Goal: Task Accomplishment & Management: Complete application form

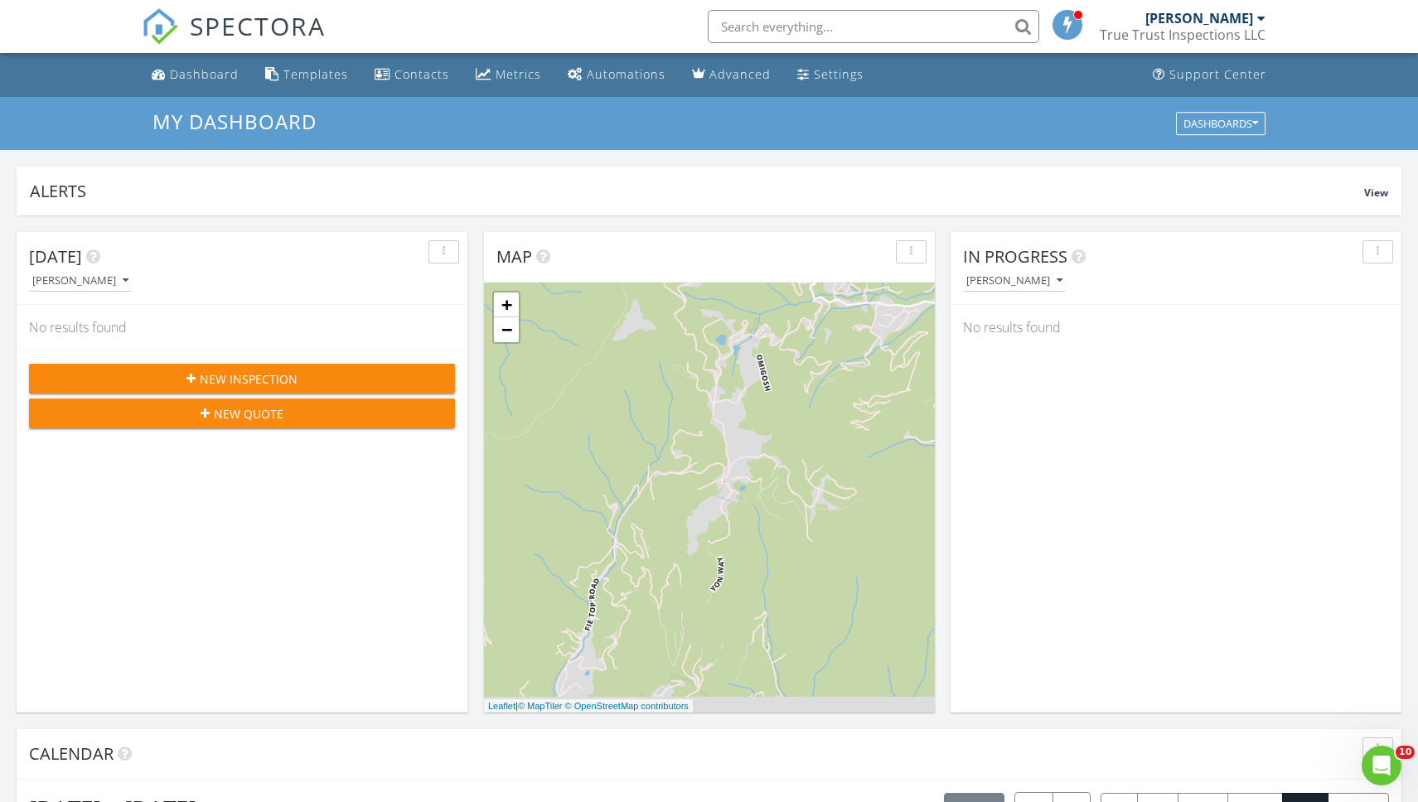
click at [745, 27] on input "text" at bounding box center [873, 26] width 331 height 33
type input "canton"
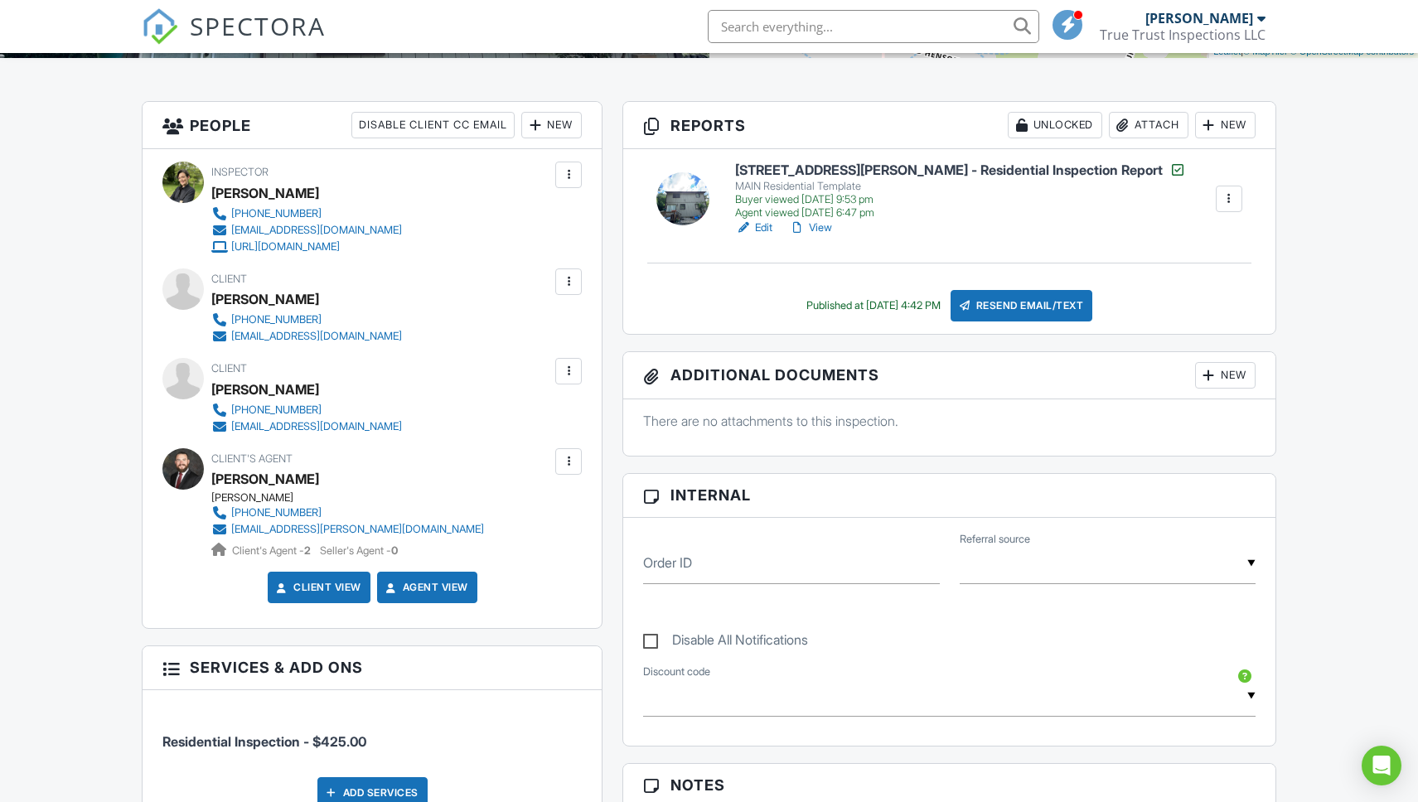
drag, startPoint x: 341, startPoint y: 476, endPoint x: 215, endPoint y: 480, distance: 126.8
click at [215, 480] on div "[PERSON_NAME]" at bounding box center [354, 479] width 286 height 25
copy div "[PERSON_NAME]"
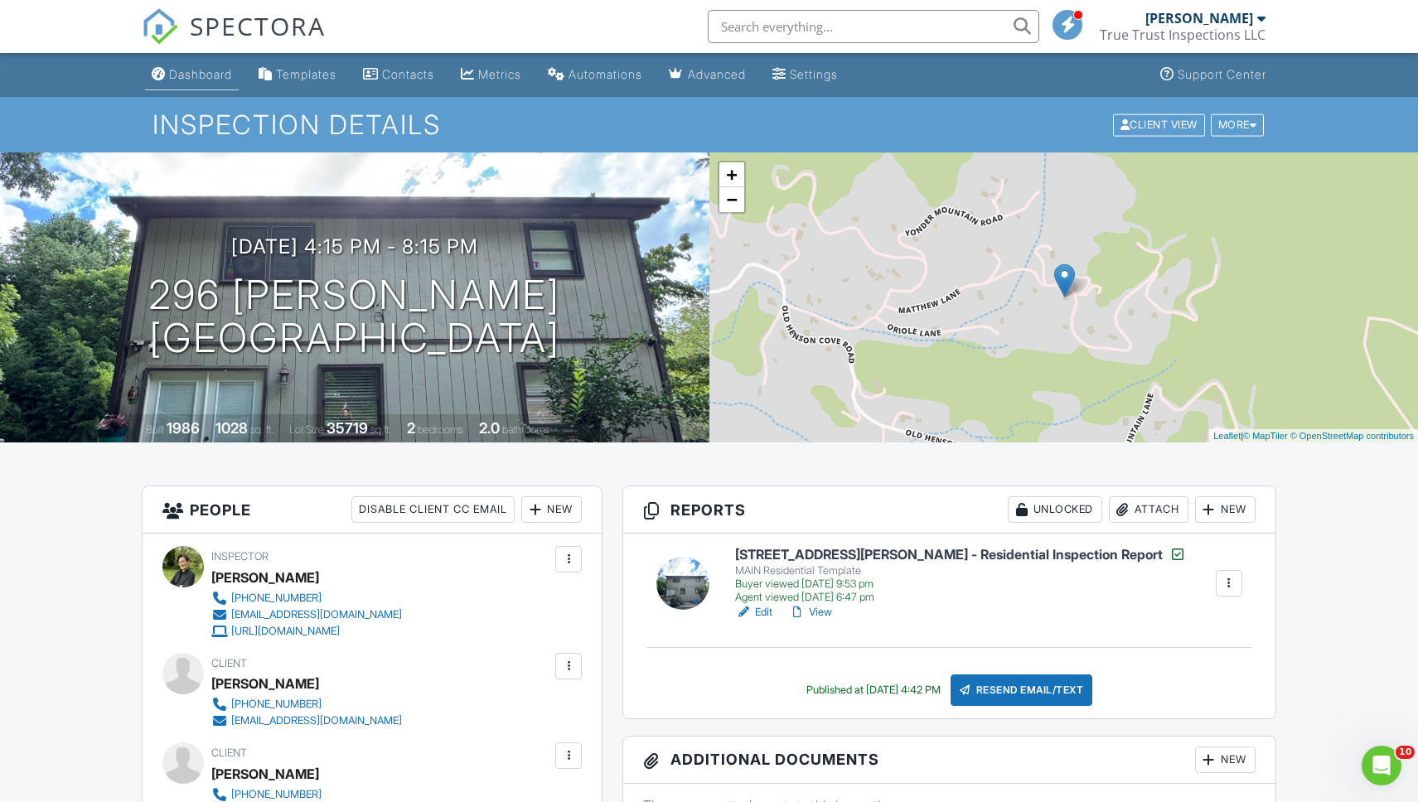
click at [177, 70] on div "Dashboard" at bounding box center [200, 74] width 63 height 14
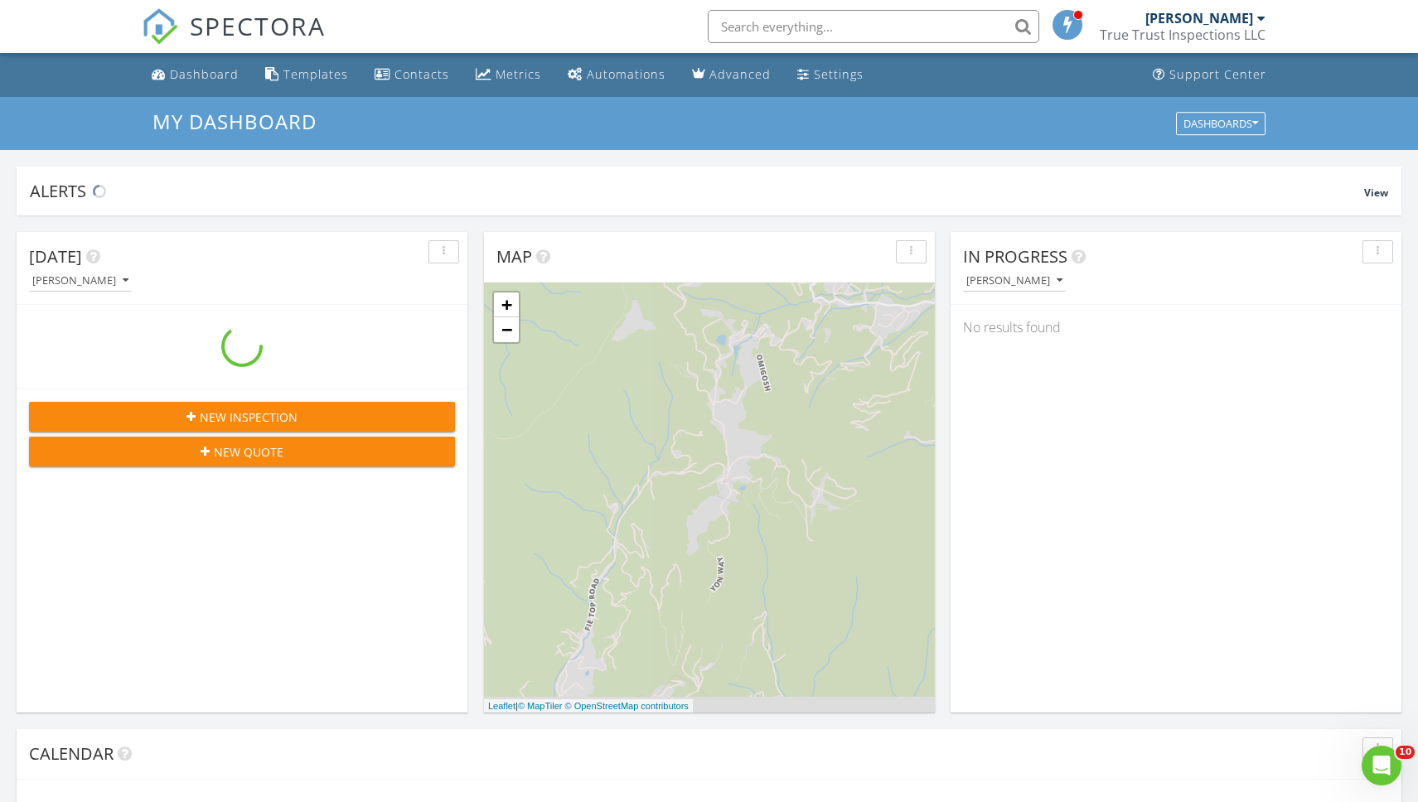
scroll to position [1509, 1419]
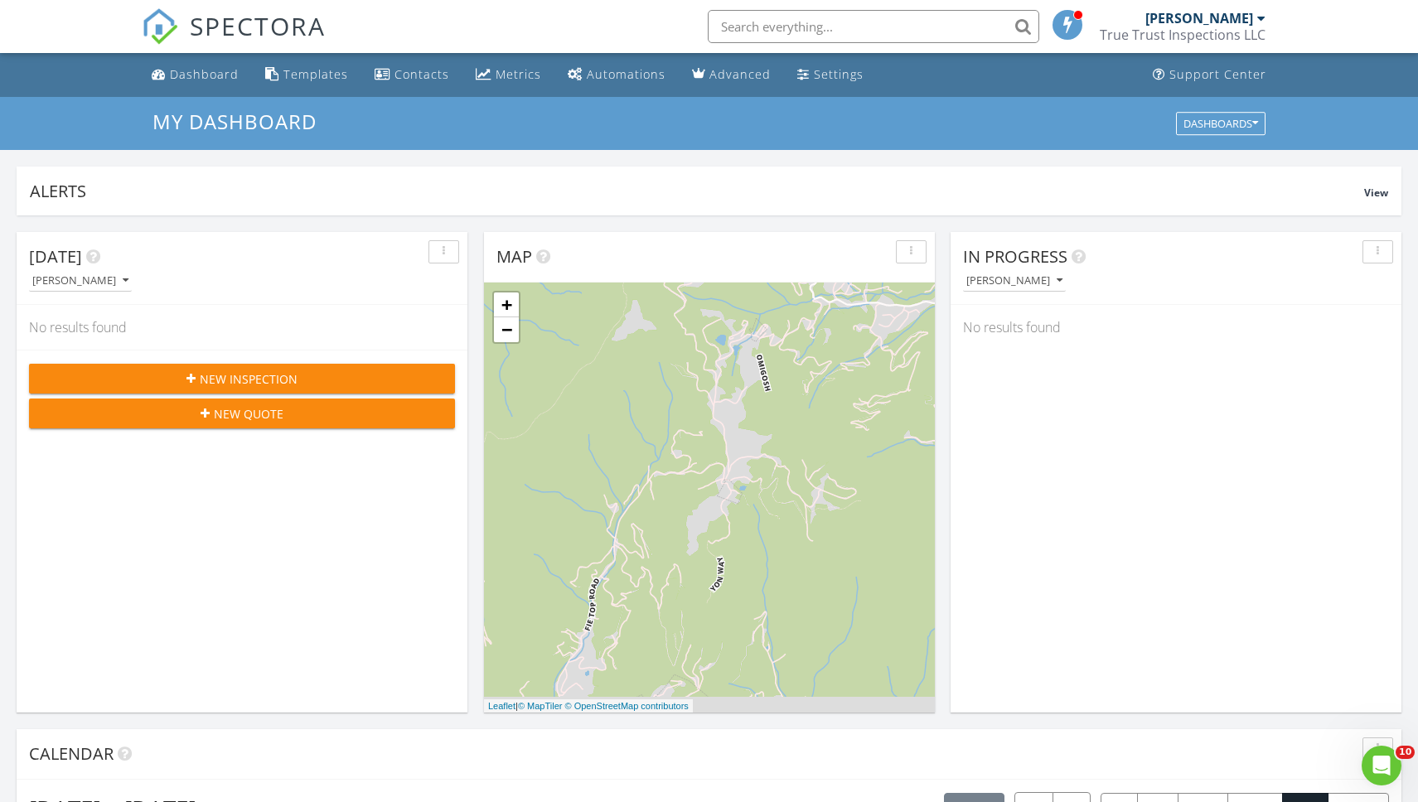
click at [268, 374] on span "New Inspection" at bounding box center [249, 378] width 98 height 17
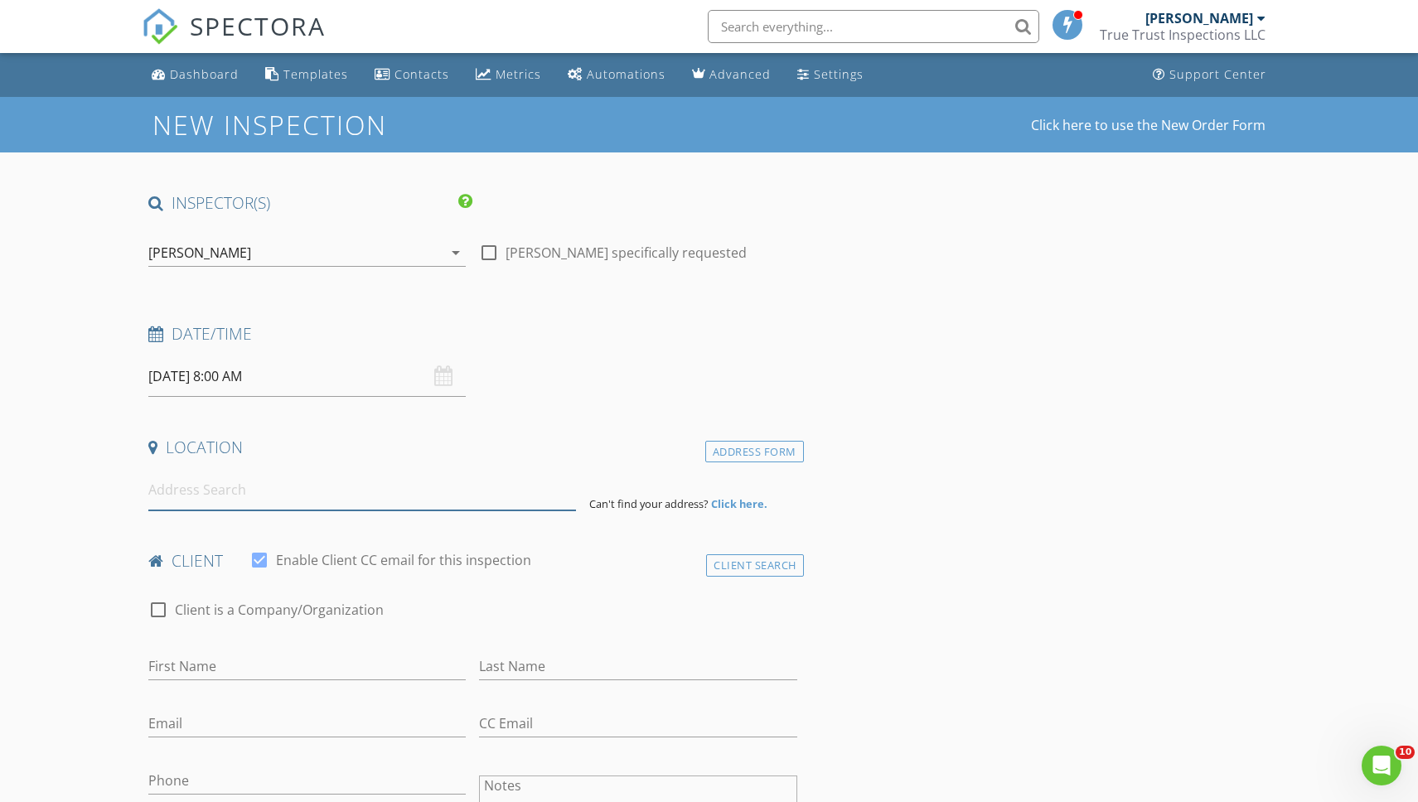
click at [207, 502] on input at bounding box center [362, 490] width 428 height 41
paste input "[STREET_ADDRESS][PERSON_NAME]"
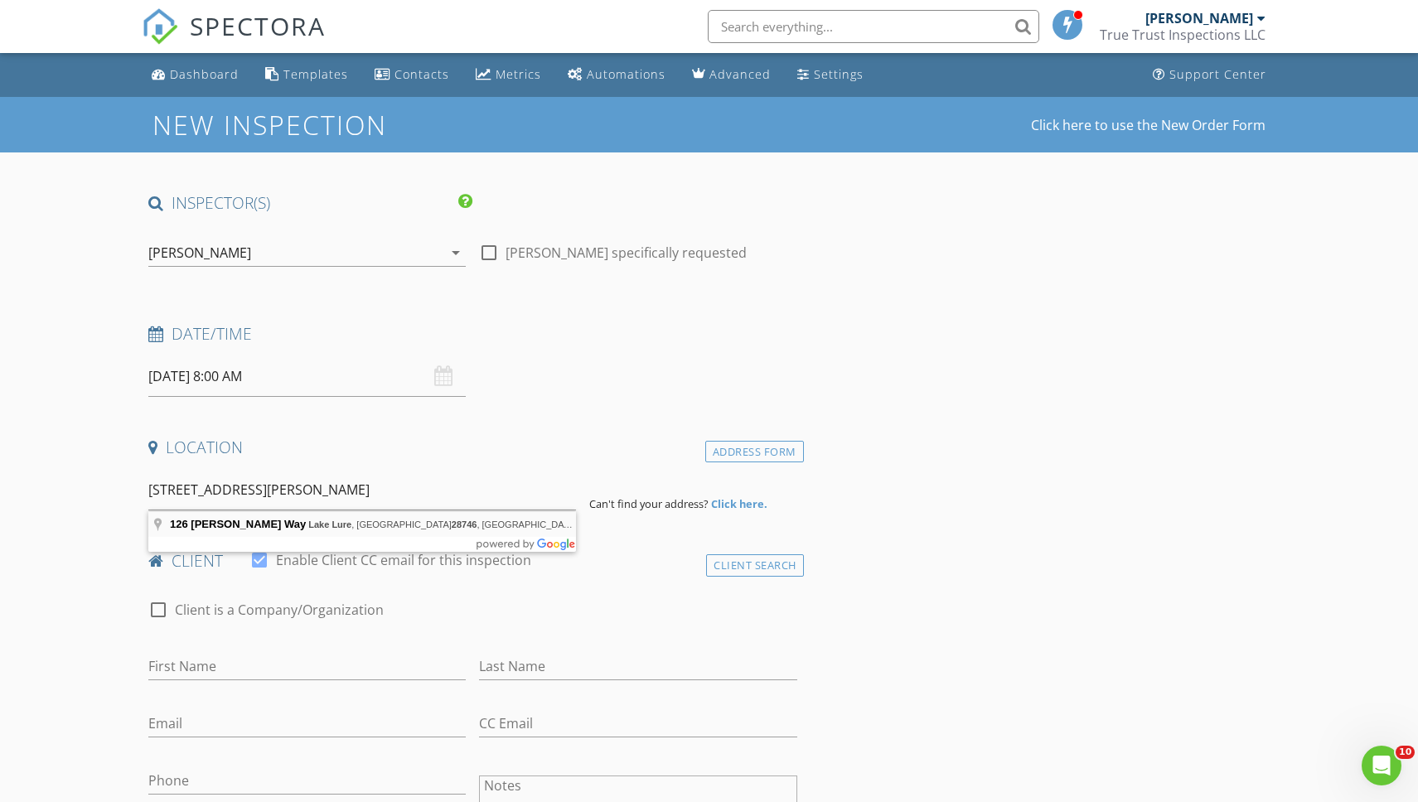
type input "[STREET_ADDRESS][PERSON_NAME]"
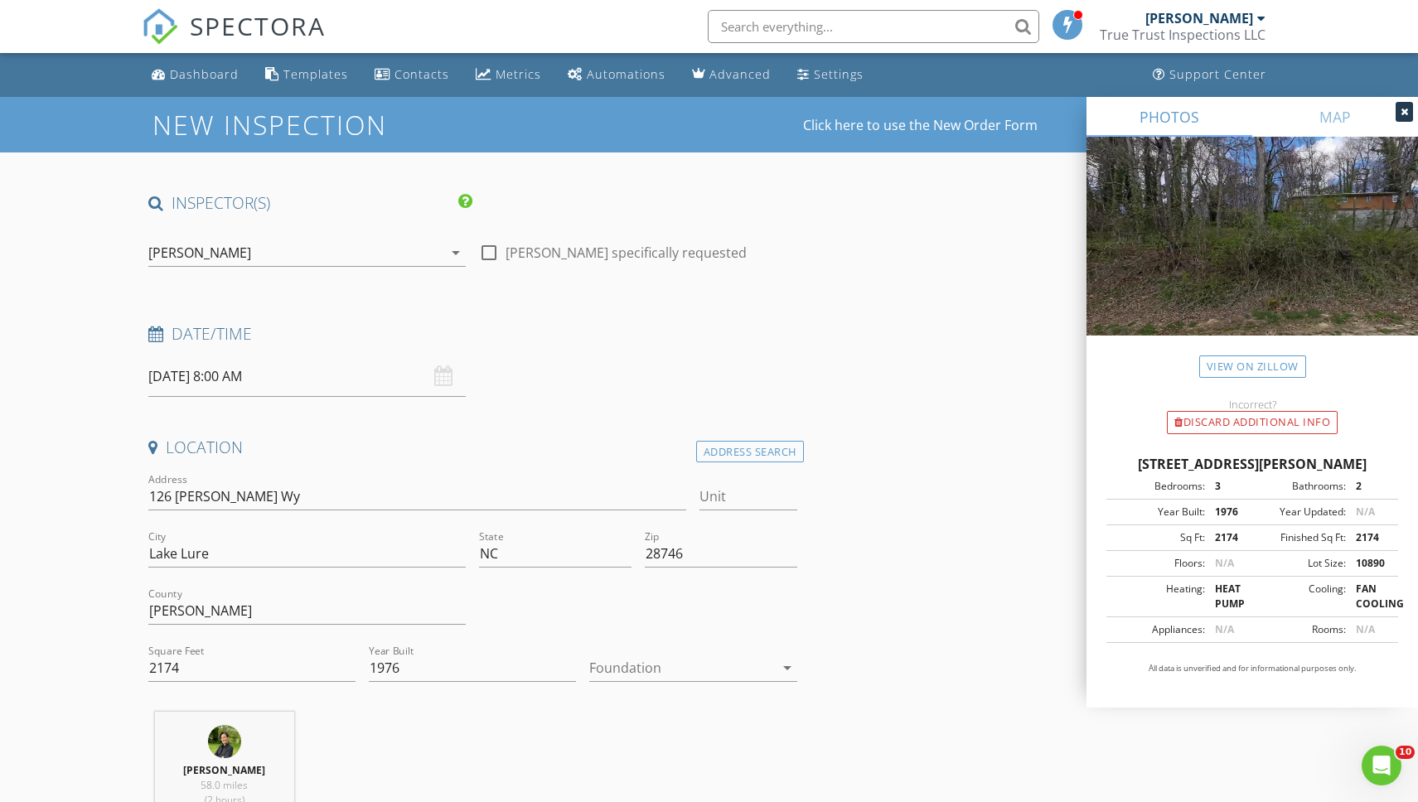
click at [284, 369] on input "[DATE] 8:00 AM" at bounding box center [306, 376] width 317 height 41
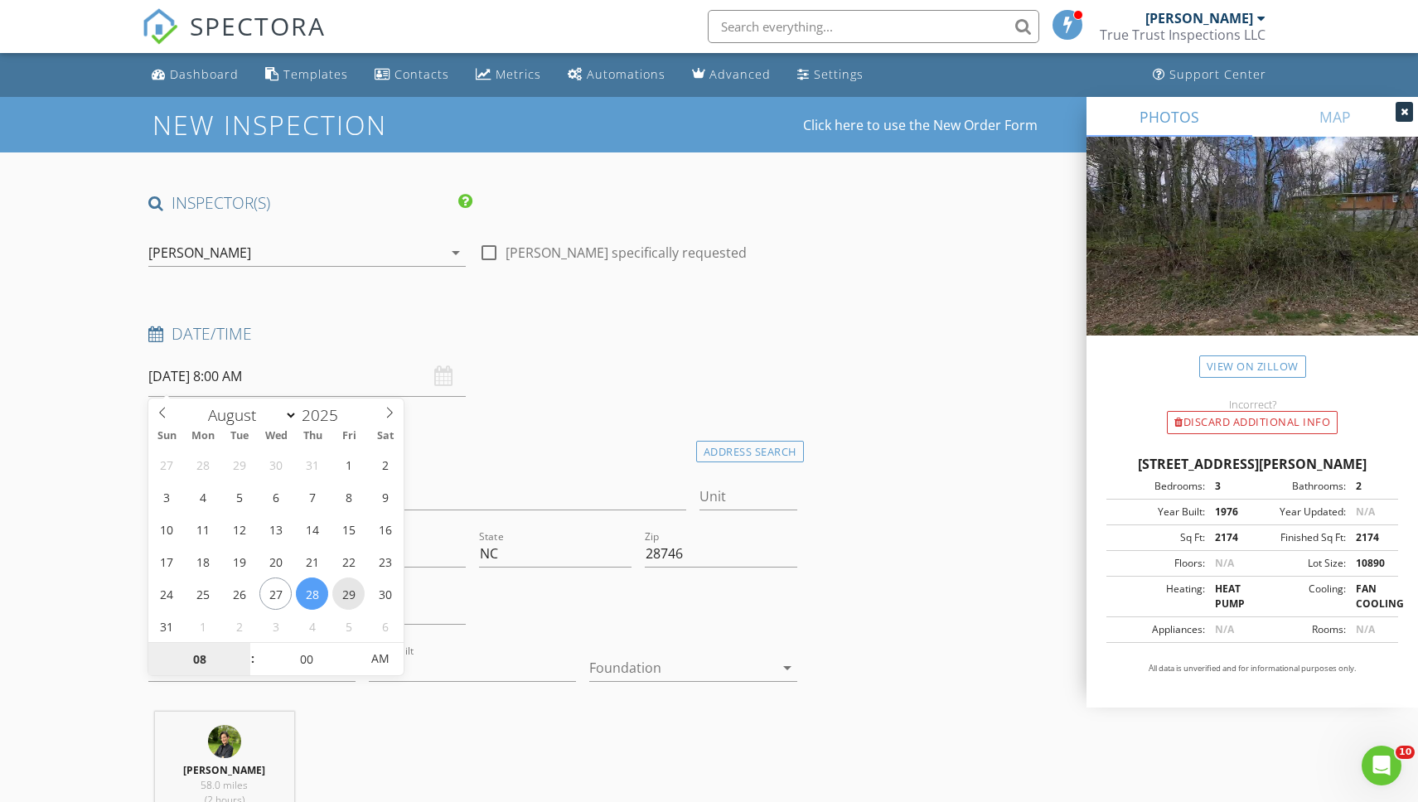
type input "[DATE] 8:00 AM"
click at [308, 652] on input "00" at bounding box center [306, 659] width 102 height 33
type input "15"
type input "[DATE] 8:15 AM"
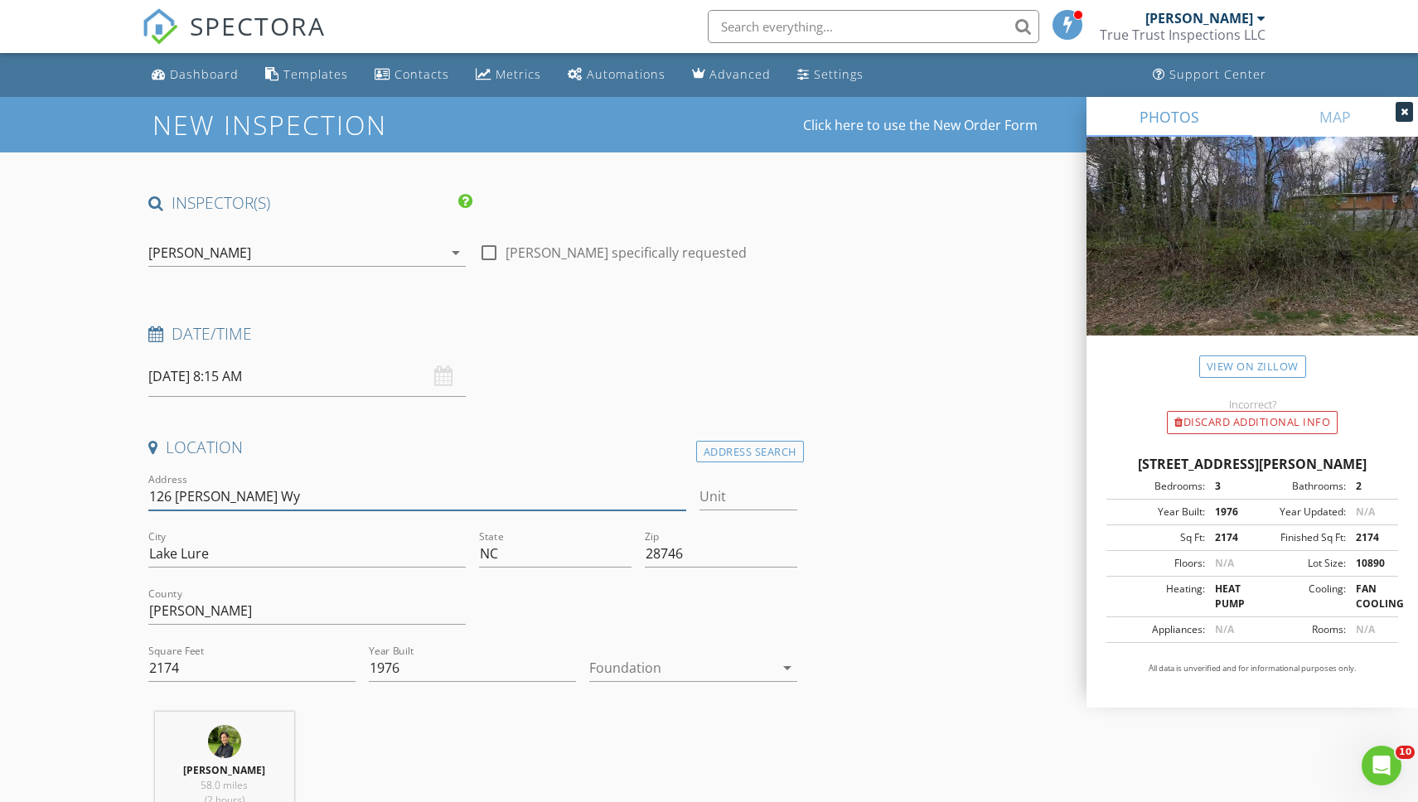
click at [275, 500] on input "126 [PERSON_NAME] Wy" at bounding box center [417, 496] width 538 height 27
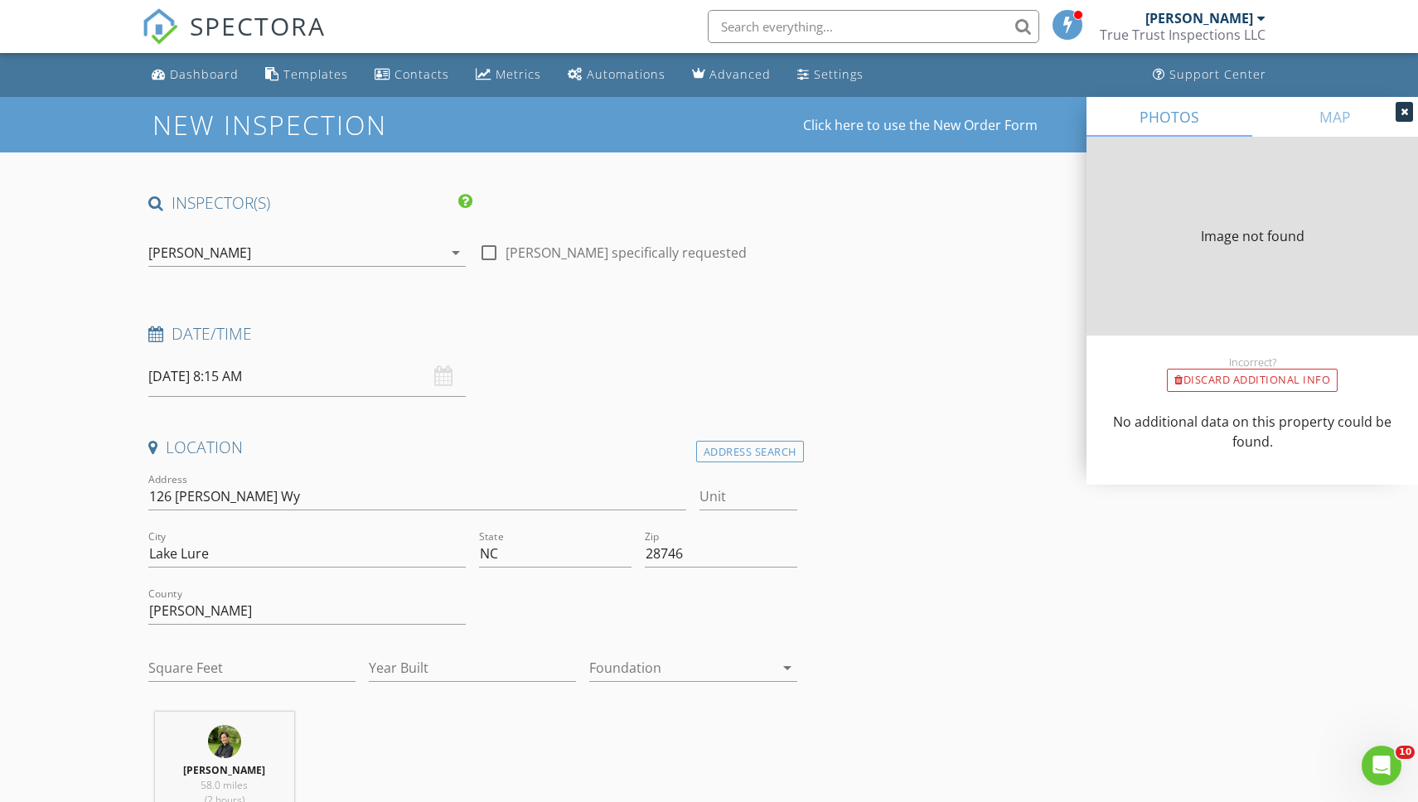
type input "2174"
type input "1976"
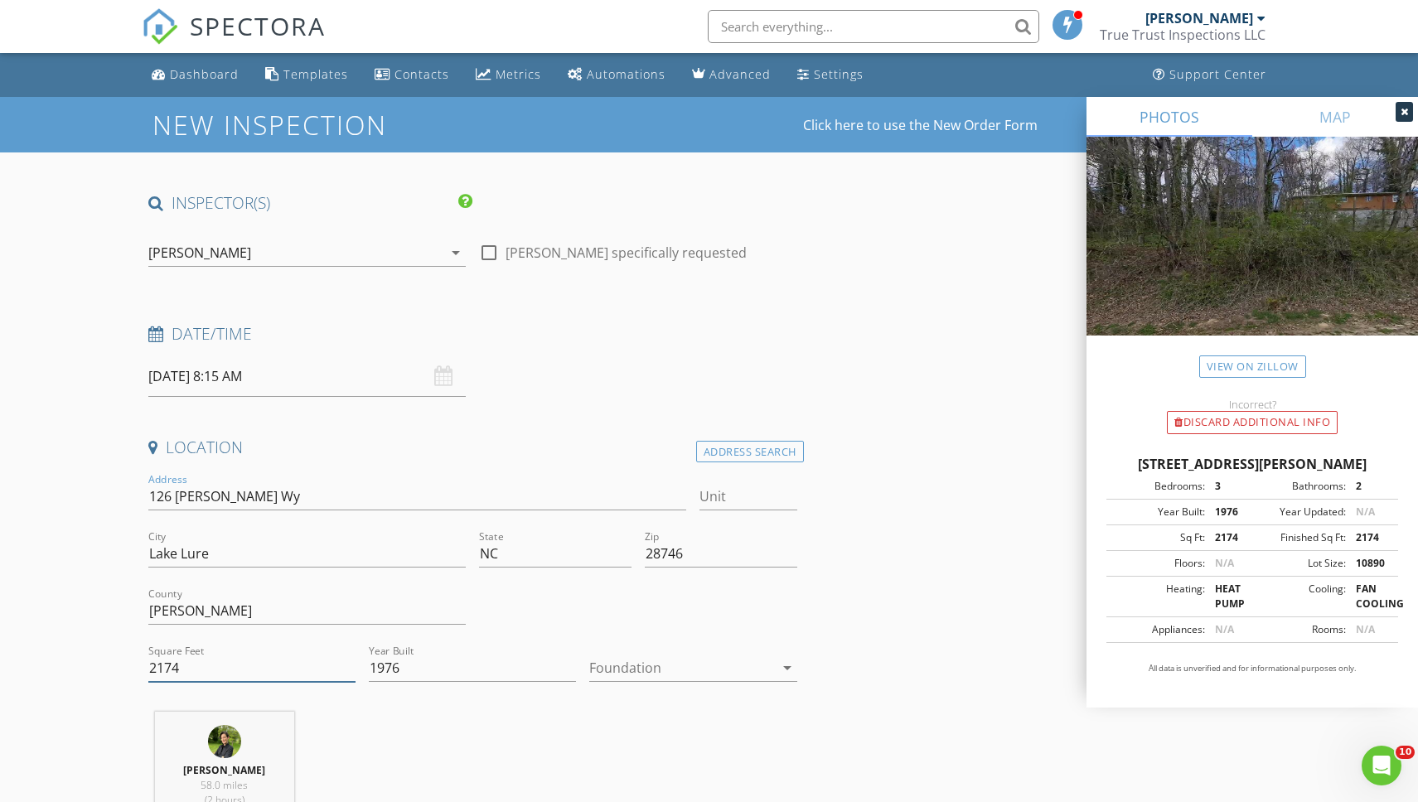
click at [327, 656] on input "2174" at bounding box center [251, 668] width 207 height 27
paste input "114"
type input "1144"
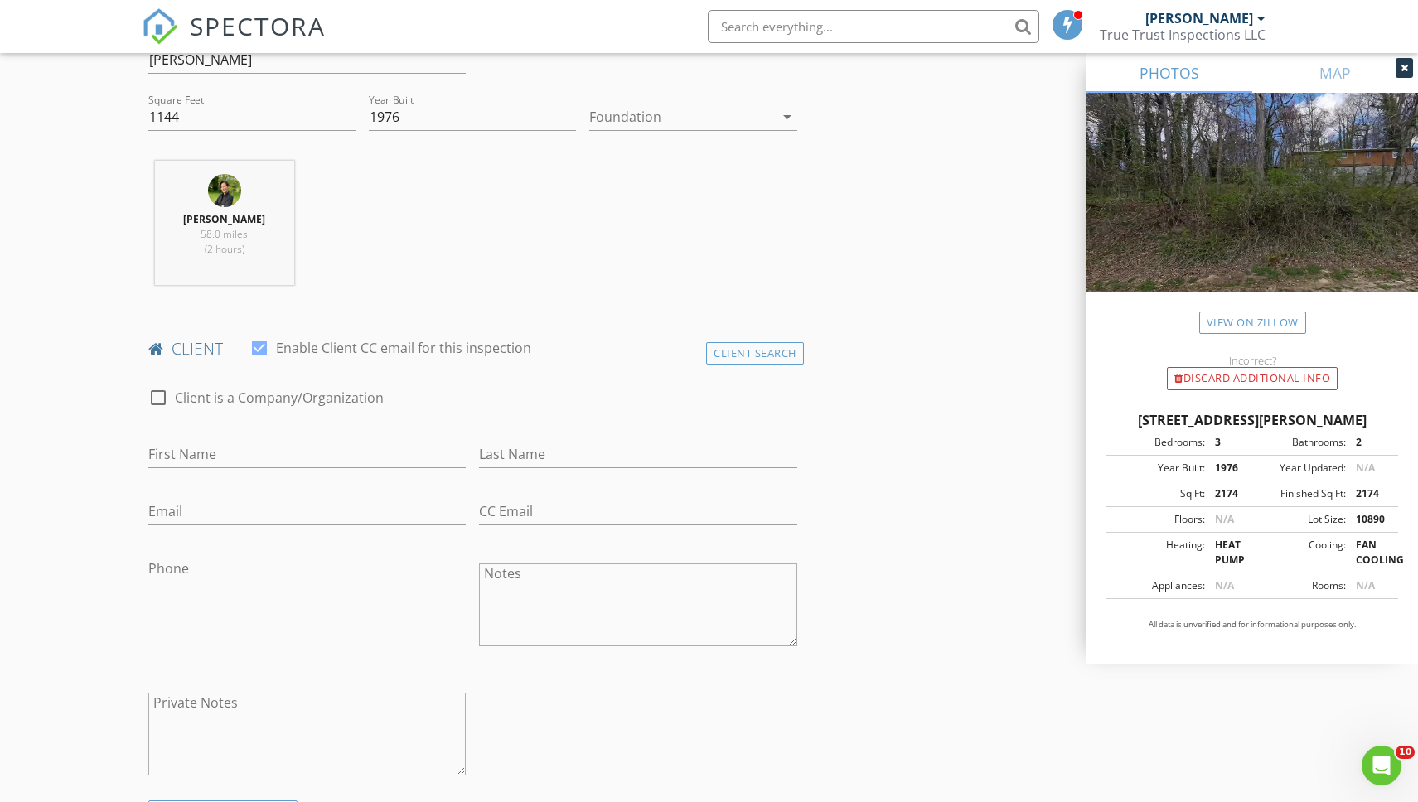
scroll to position [822, 0]
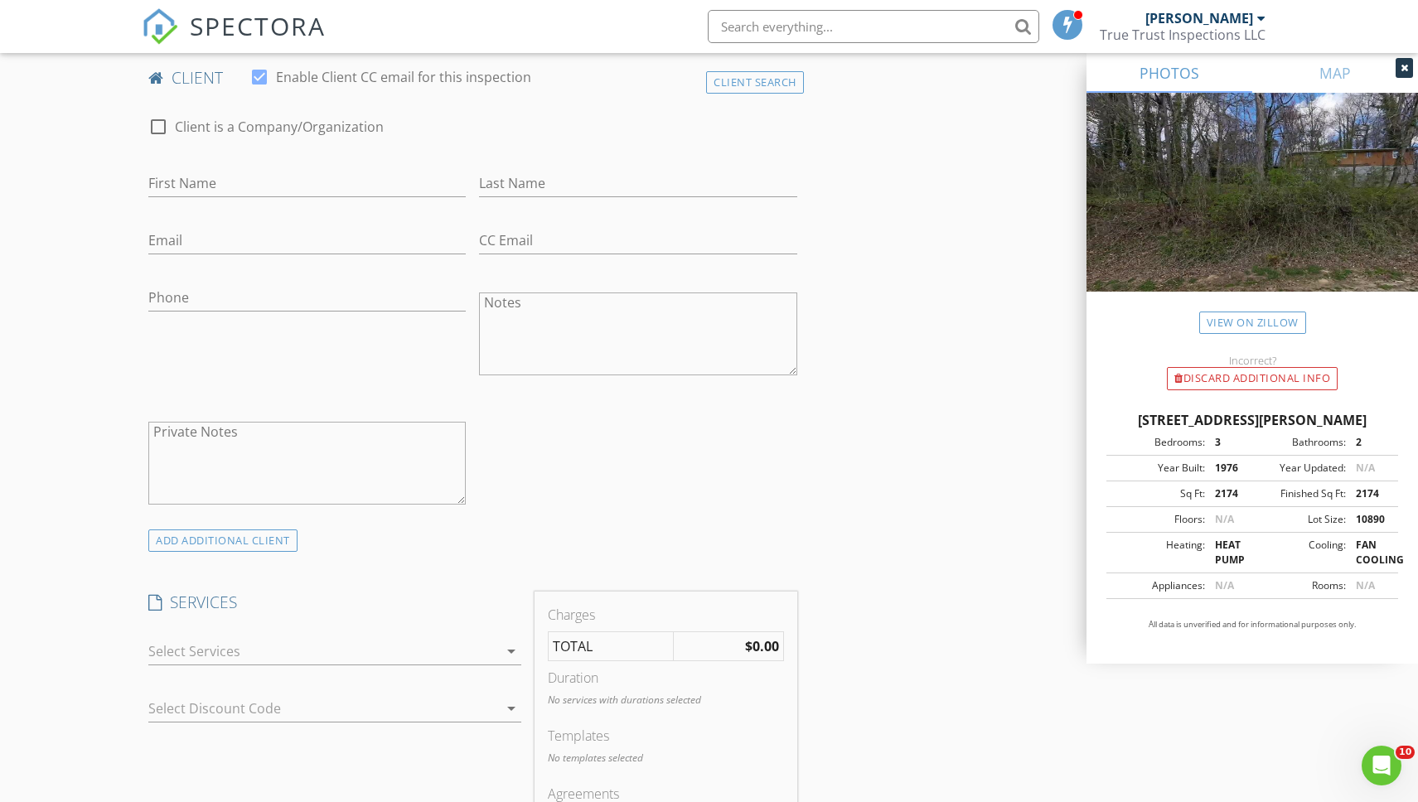
click at [184, 655] on div at bounding box center [323, 651] width 350 height 27
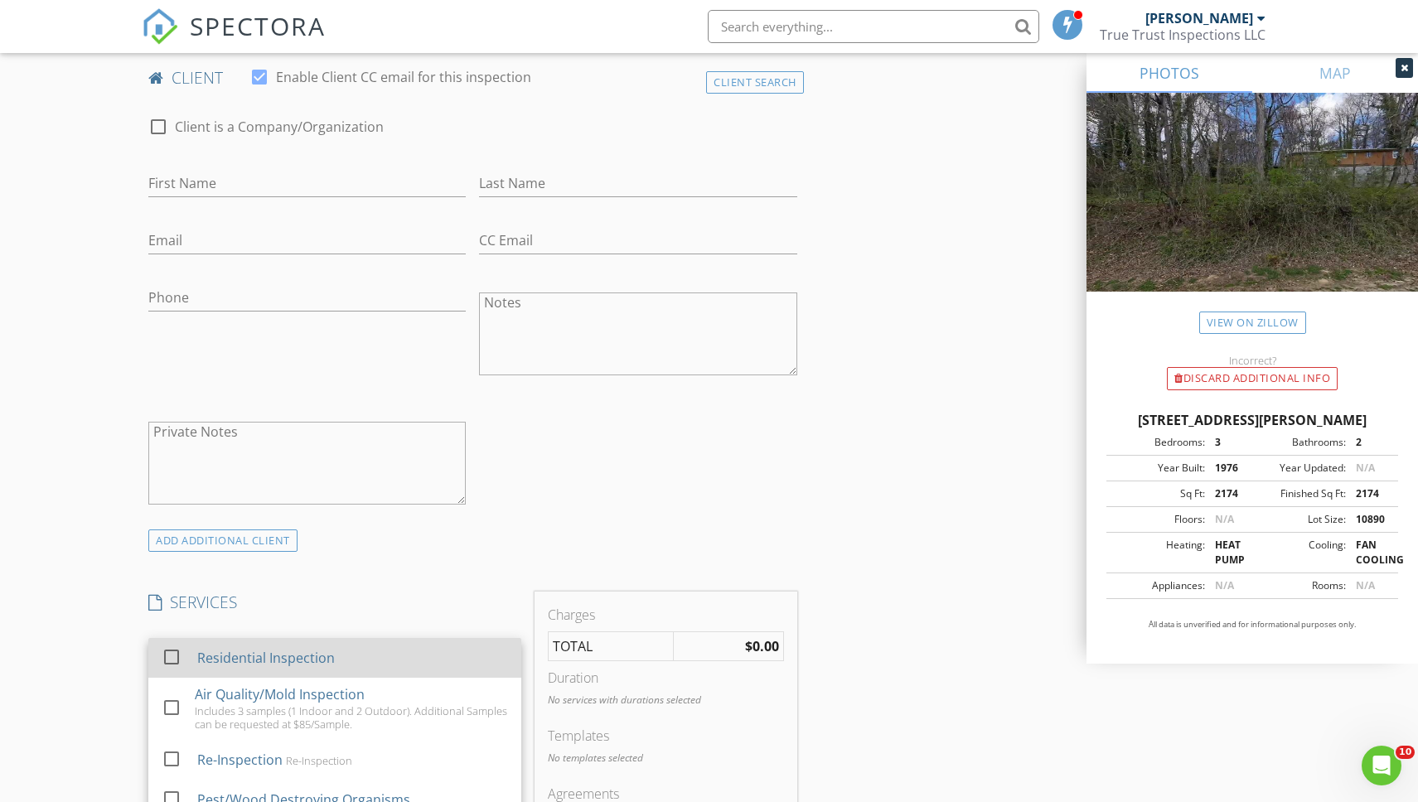
click at [226, 657] on div "Residential Inspection" at bounding box center [266, 658] width 138 height 20
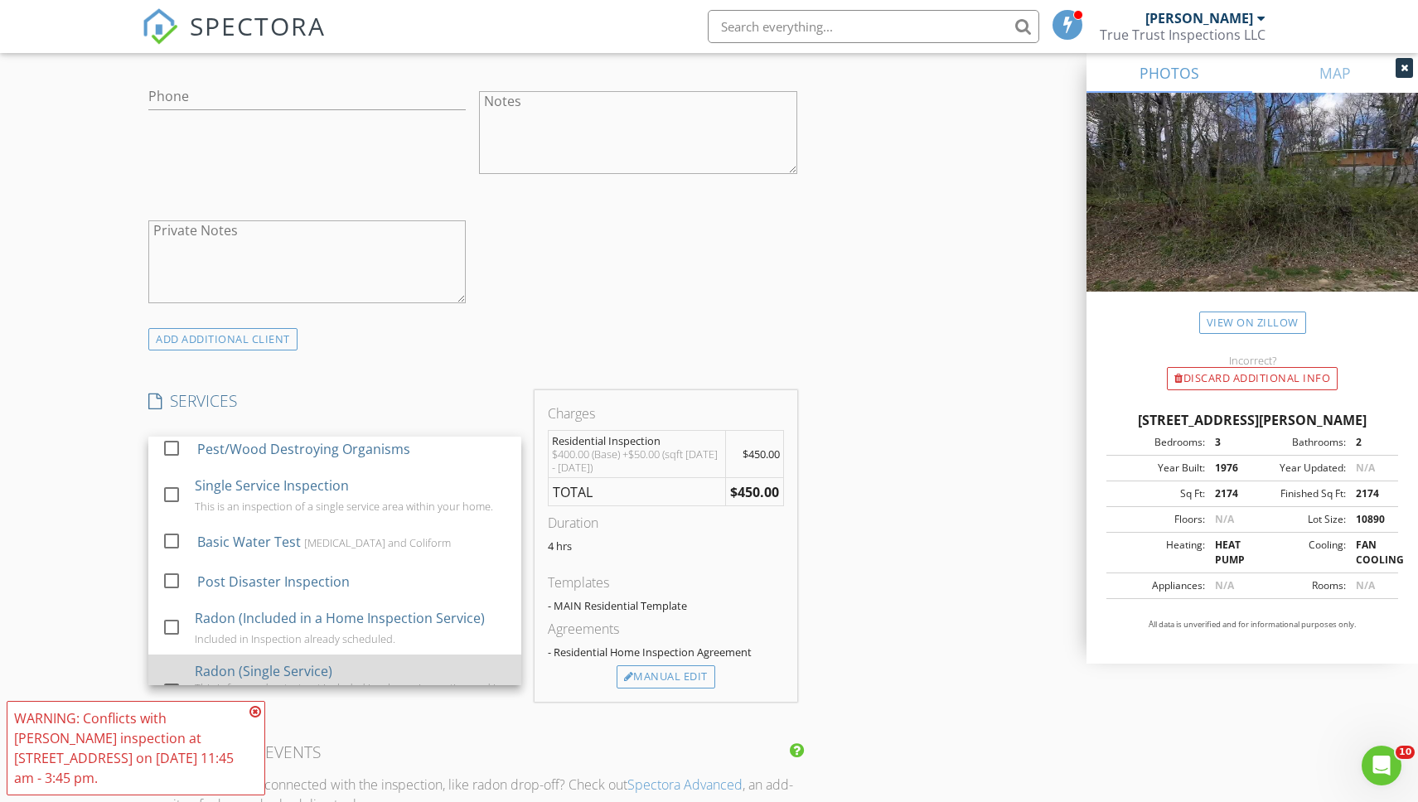
scroll to position [69, 0]
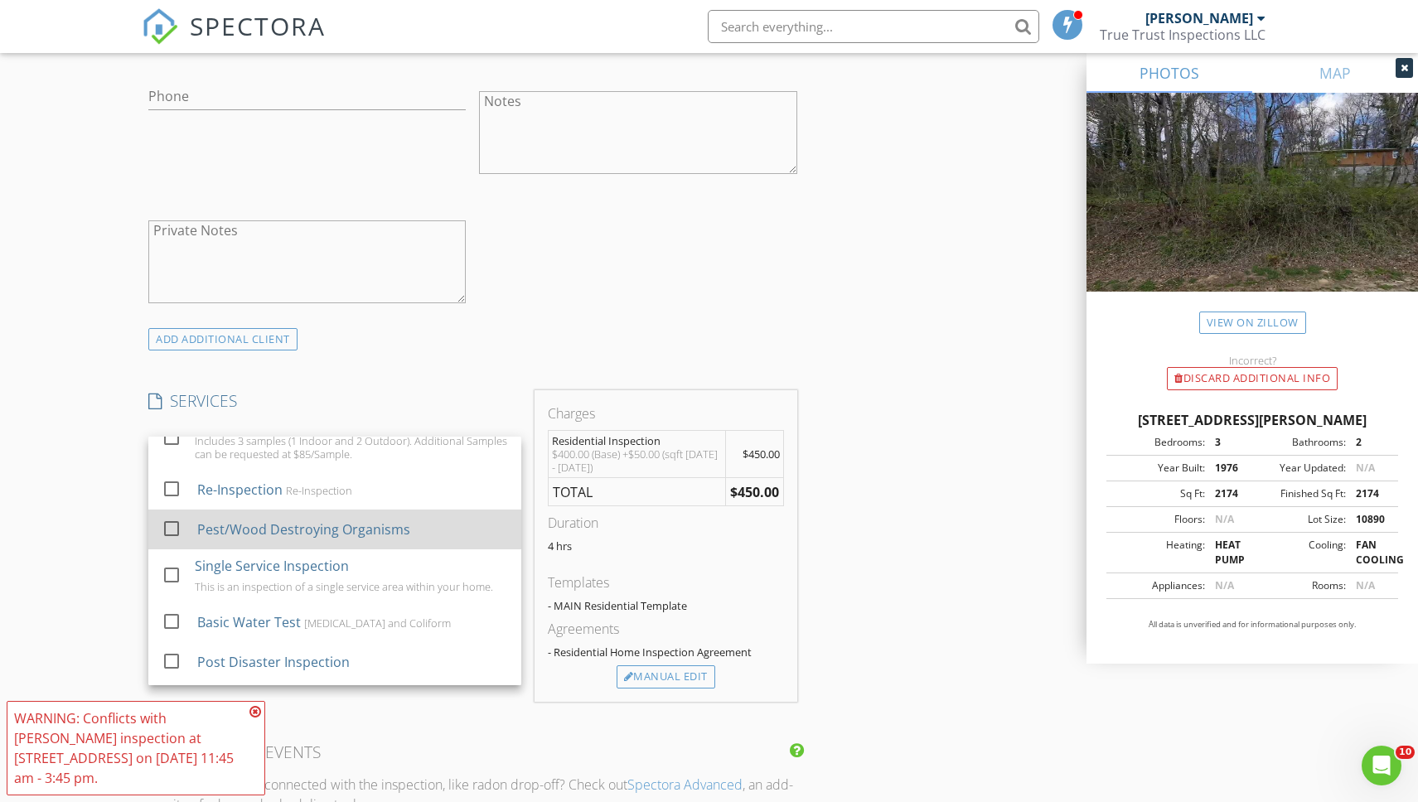
click at [170, 524] on div at bounding box center [171, 529] width 28 height 28
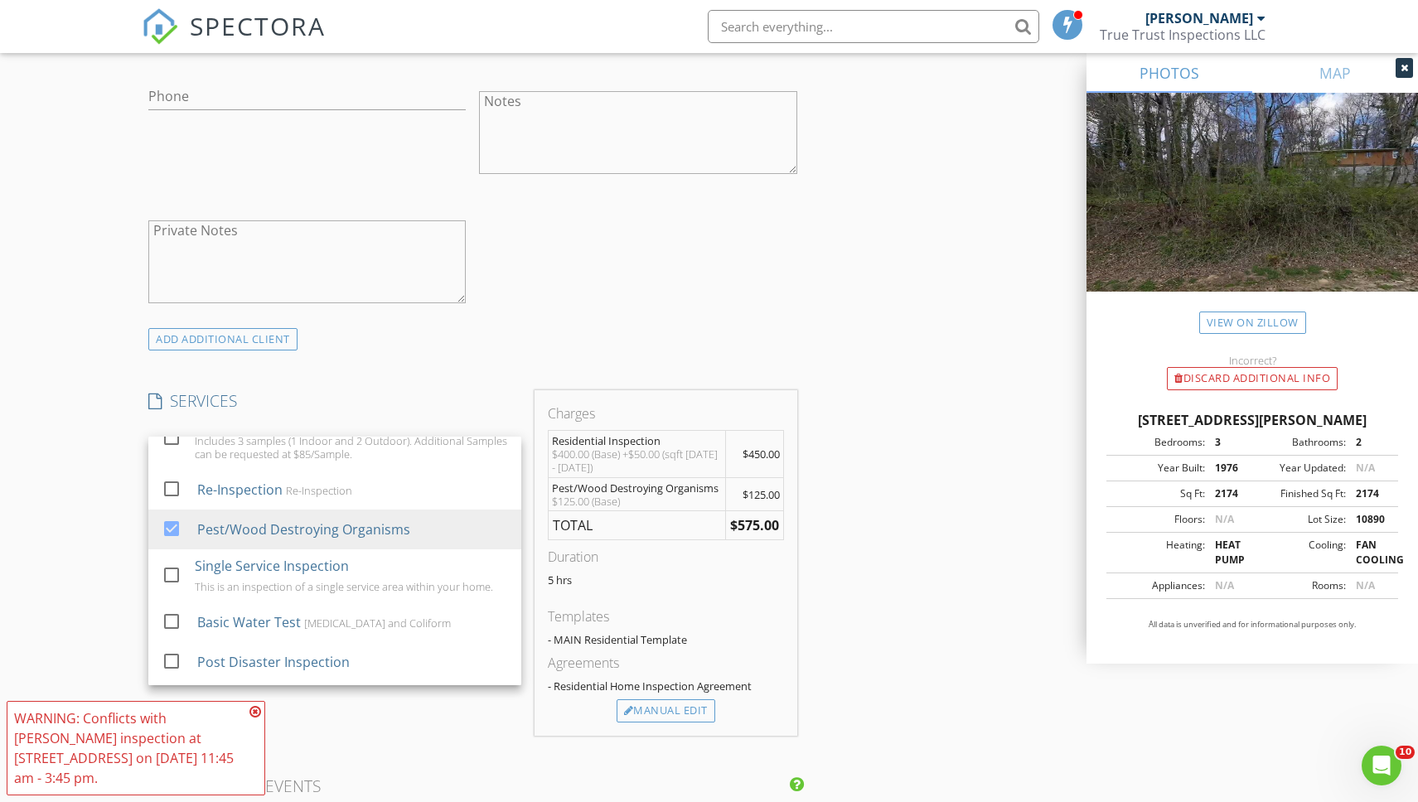
click at [655, 301] on div "check_box_outline_blank Client is a Company/Organization First Name Last Name E…" at bounding box center [472, 113] width 661 height 429
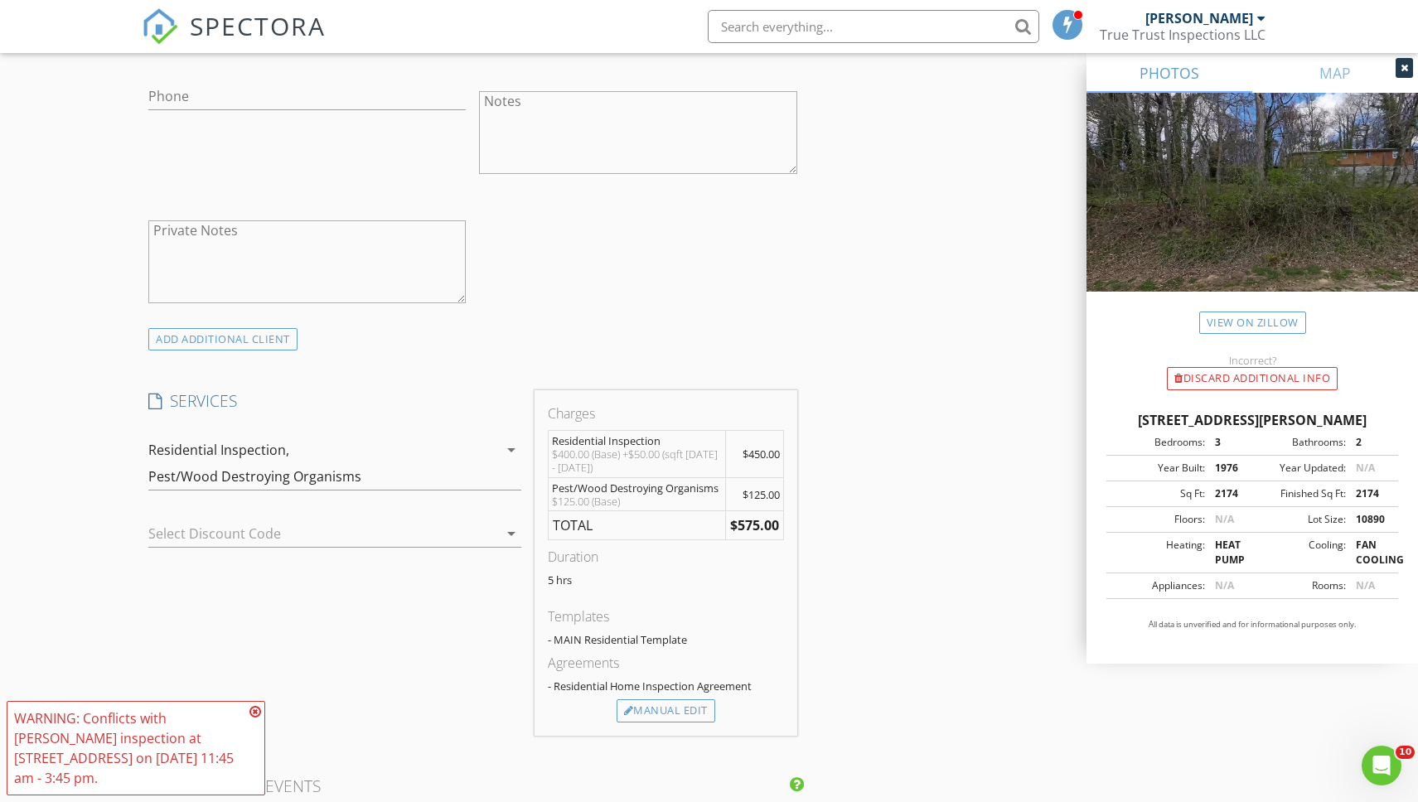
click at [254, 709] on icon at bounding box center [255, 711] width 12 height 13
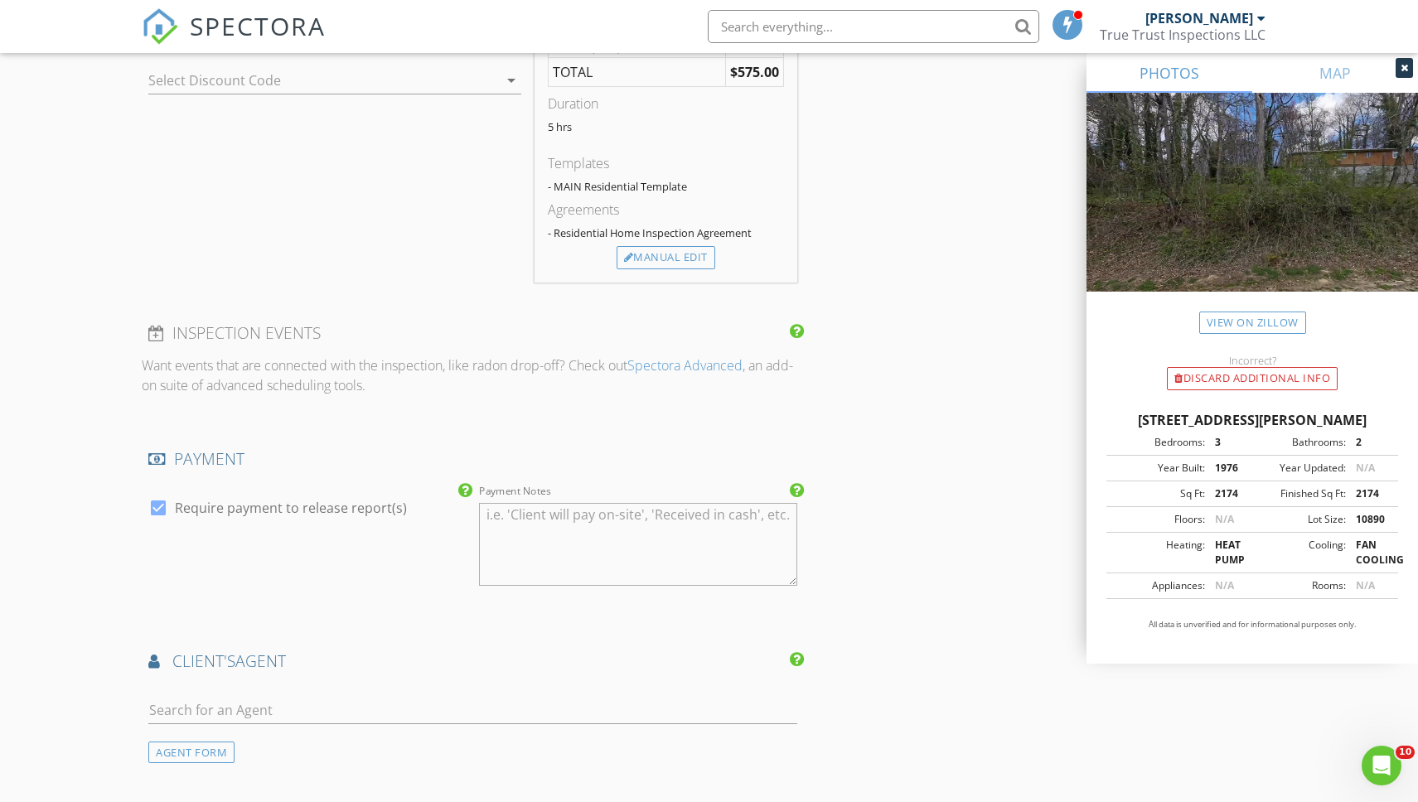
scroll to position [1538, 0]
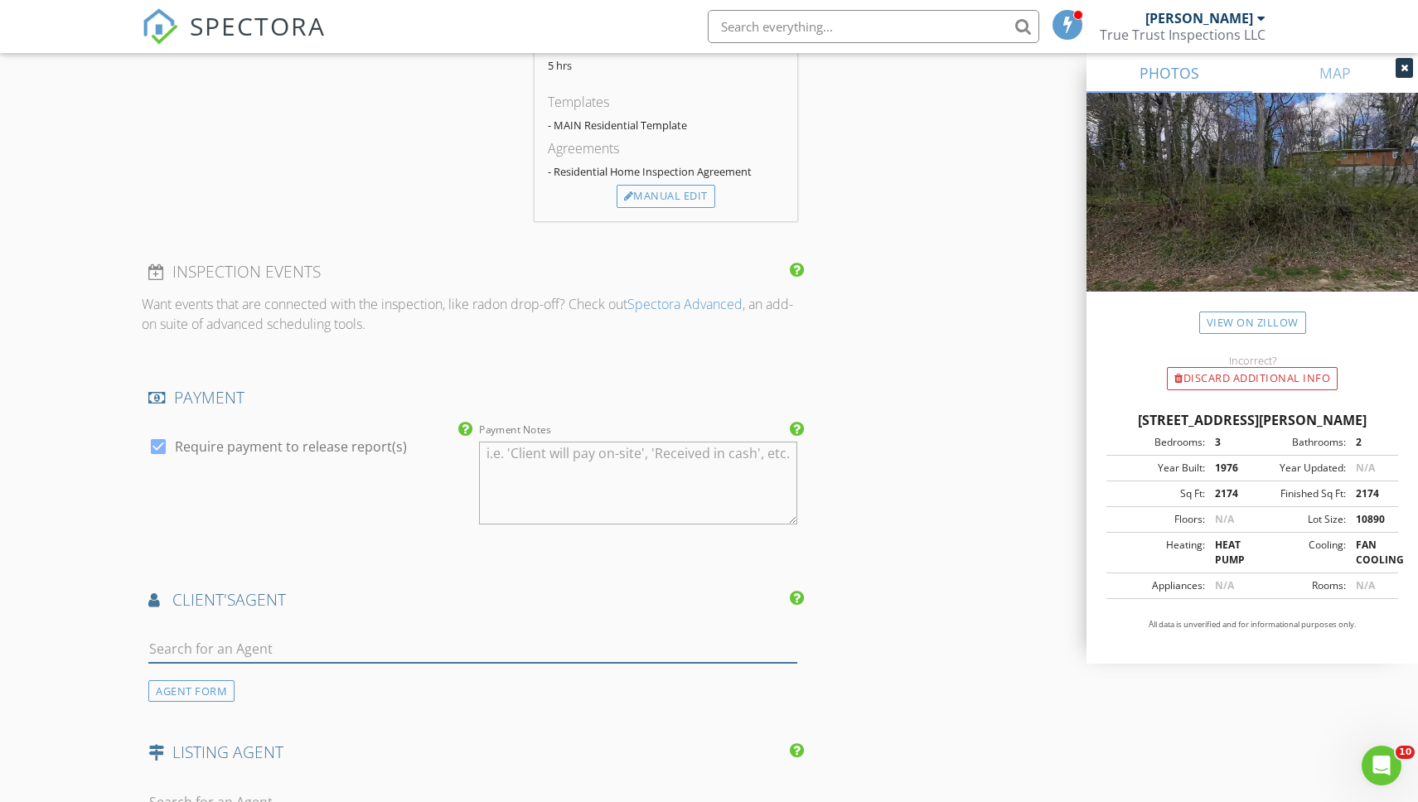
click at [238, 657] on input "text" at bounding box center [472, 649] width 648 height 27
type input "jordan"
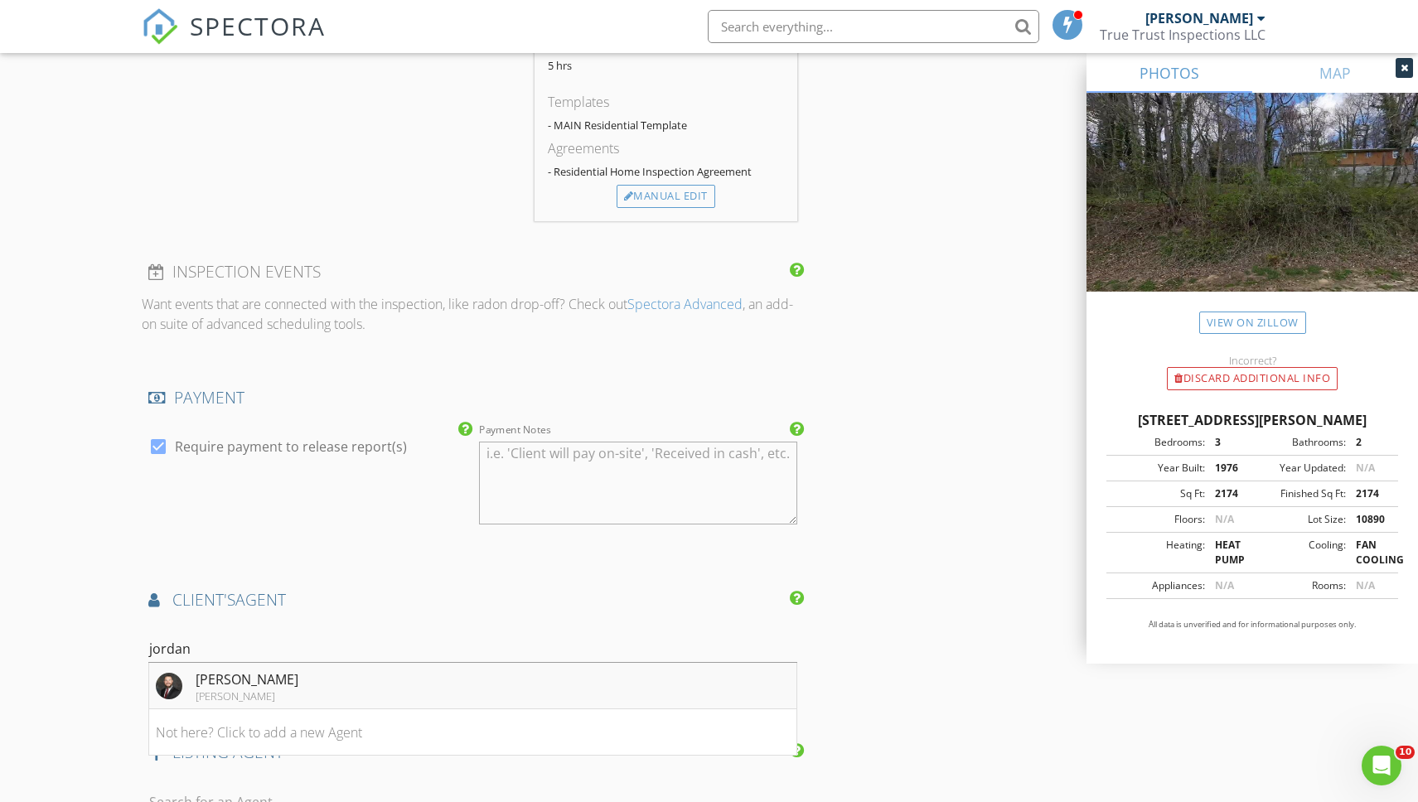
click at [208, 691] on div "[PERSON_NAME]" at bounding box center [247, 695] width 103 height 13
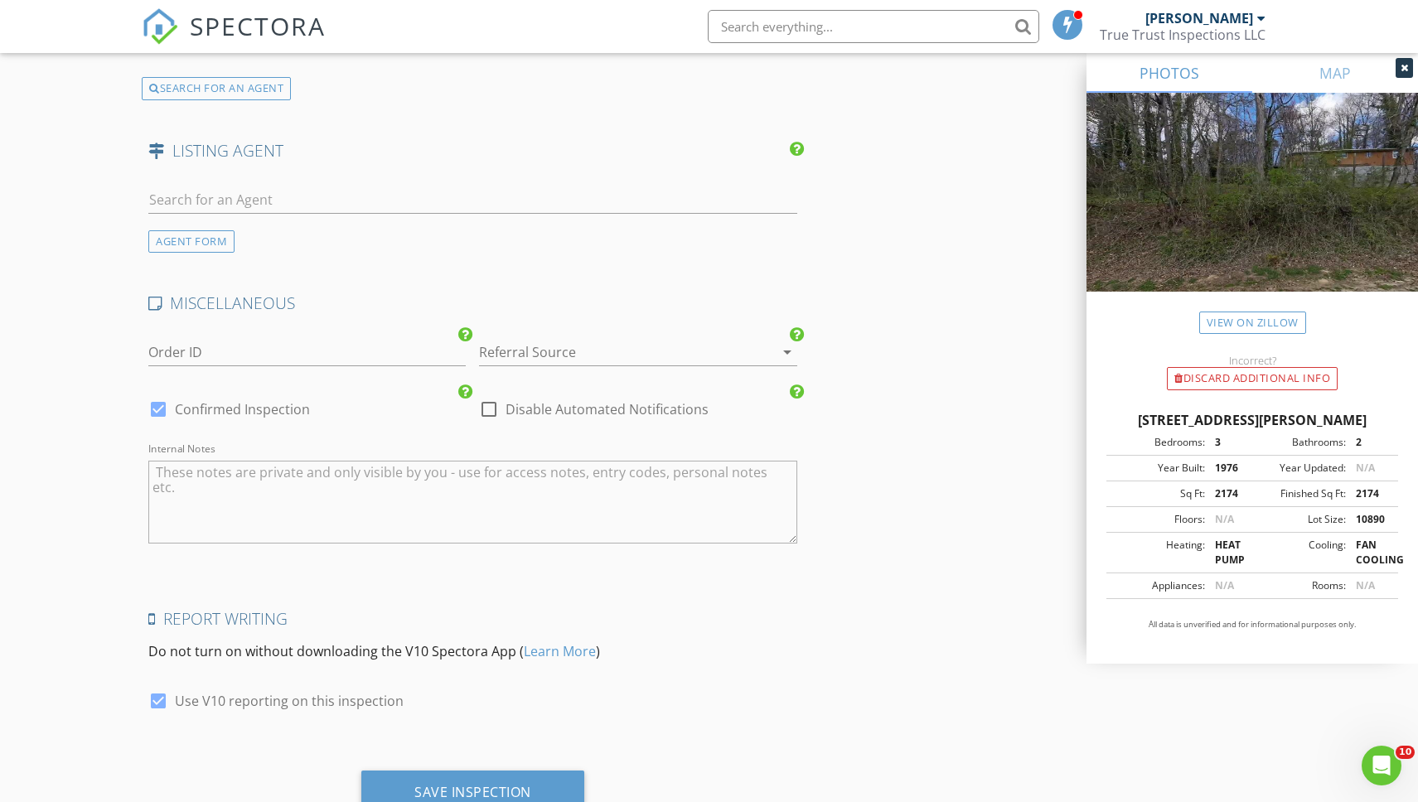
scroll to position [2582, 0]
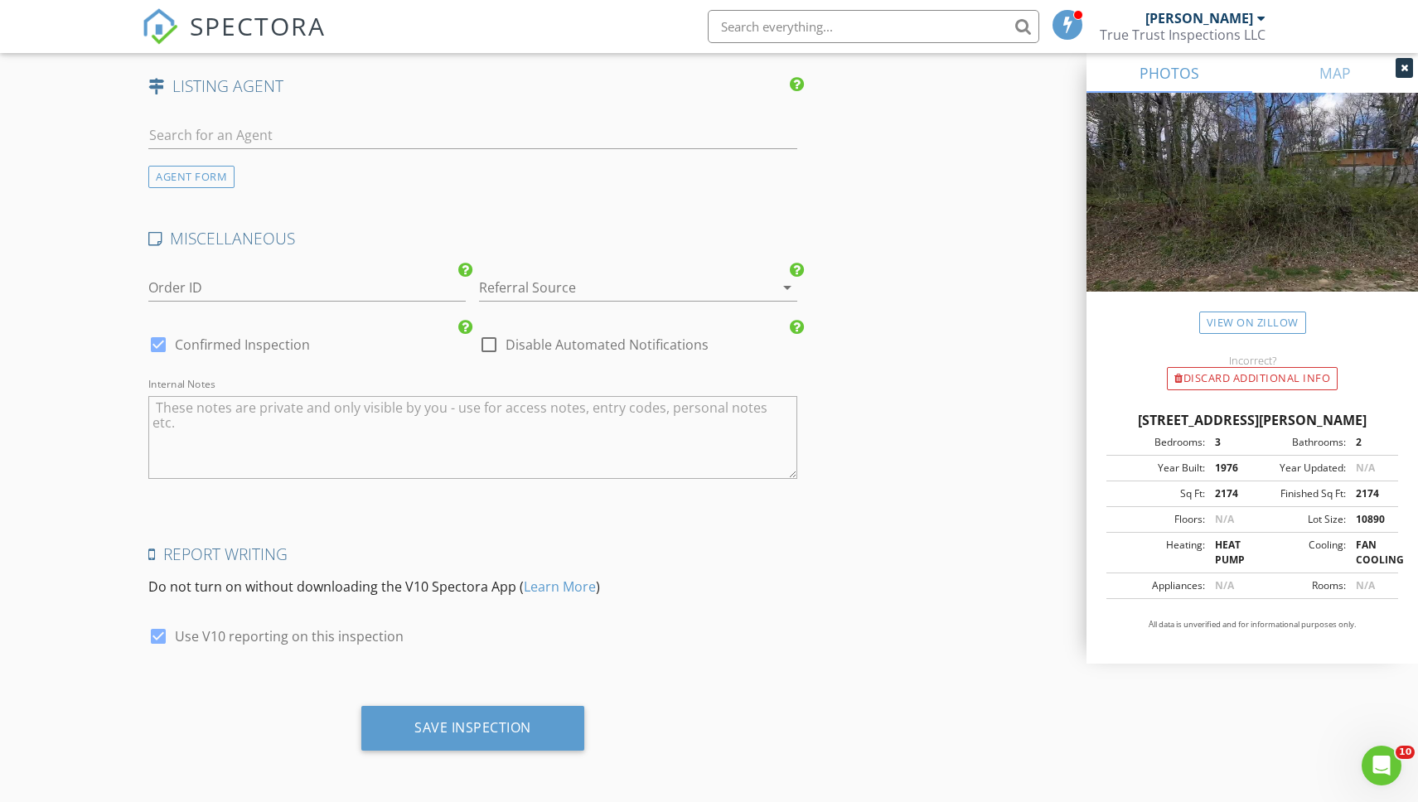
click at [158, 643] on div at bounding box center [158, 636] width 28 height 28
checkbox input "false"
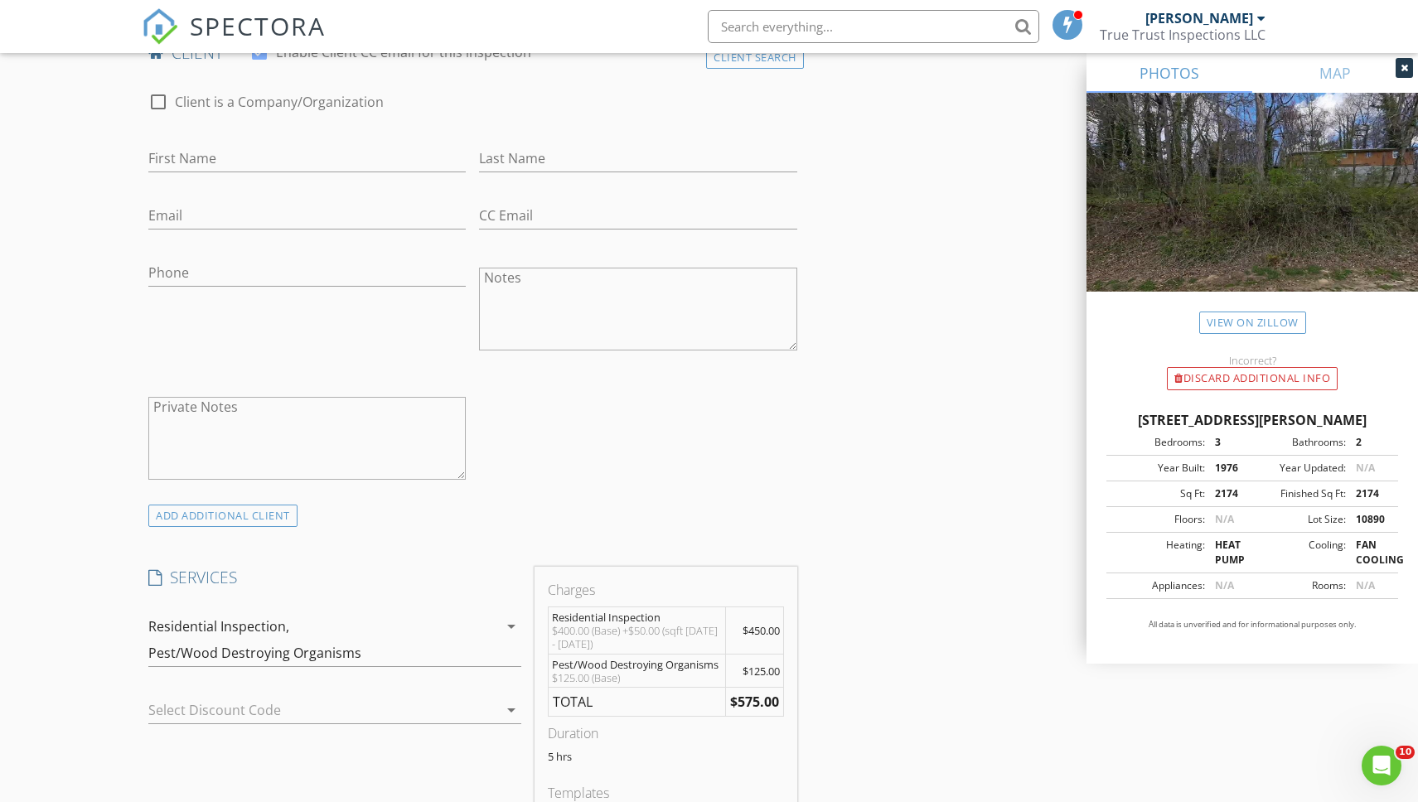
scroll to position [555, 0]
